Goal: Task Accomplishment & Management: Manage account settings

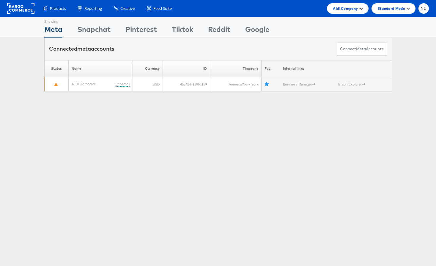
click at [350, 10] on span "Aldi Company" at bounding box center [345, 8] width 25 height 6
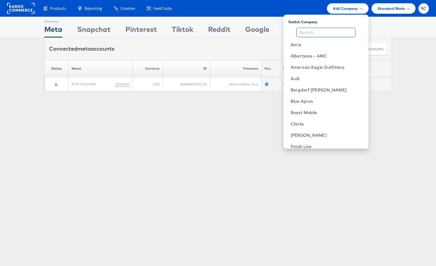
click at [327, 28] on input "text" at bounding box center [325, 33] width 59 height 10
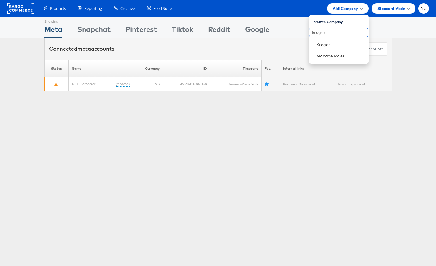
type input "kroger"
click at [325, 48] on li "Kroger" at bounding box center [338, 44] width 59 height 11
click at [326, 46] on link "Kroger" at bounding box center [340, 45] width 48 height 6
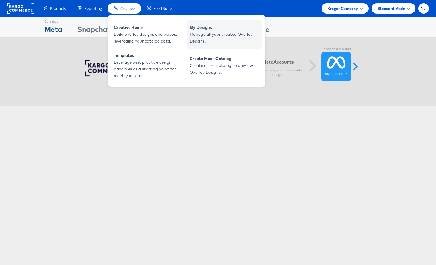
click at [209, 40] on span "Manage all your created Overlay Designs." at bounding box center [225, 38] width 71 height 14
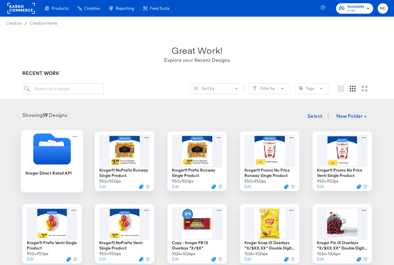
click at [60, 155] on icon "Folder" at bounding box center [51, 155] width 37 height 18
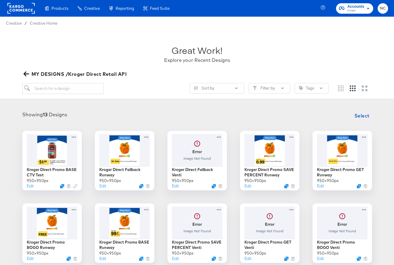
click at [29, 77] on span "MY DESIGNS /Kroger Direct Retail API" at bounding box center [76, 74] width 102 height 8
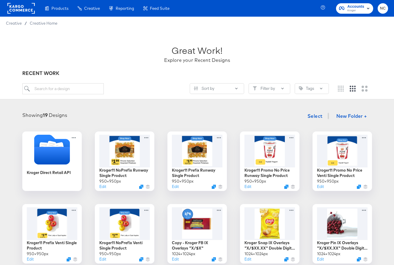
click at [160, 107] on div "Showing 19 Designs Select New Folder + Kroger Direct Retail API Kroger11 NoPref…" at bounding box center [197, 259] width 394 height 310
click at [353, 114] on button "New Folder +" at bounding box center [351, 116] width 41 height 11
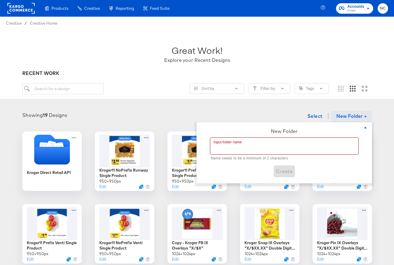
click at [253, 139] on input "text" at bounding box center [284, 146] width 148 height 17
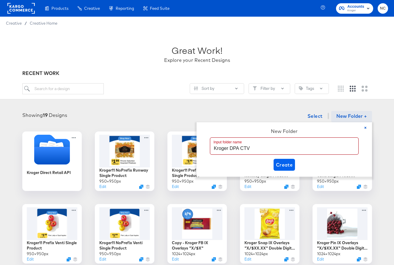
type input "Kroger DPA CTV"
click at [274, 164] on button "Create" at bounding box center [285, 165] width 22 height 12
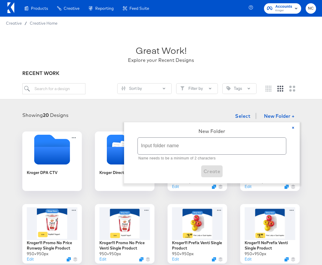
click at [111, 116] on div "Showing 20 Designs Select New Folder + × New Folder Input folder name Name need…" at bounding box center [161, 116] width 310 height 12
